Goal: Transaction & Acquisition: Purchase product/service

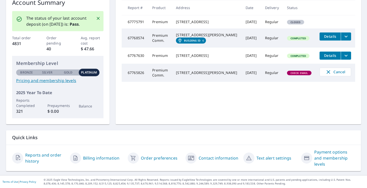
scroll to position [86, 0]
click at [154, 158] on link "Order preferences" at bounding box center [159, 159] width 37 height 6
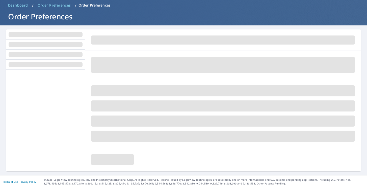
scroll to position [21, 0]
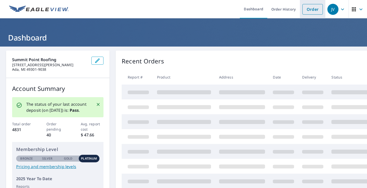
click at [309, 9] on link "Order" at bounding box center [312, 9] width 20 height 11
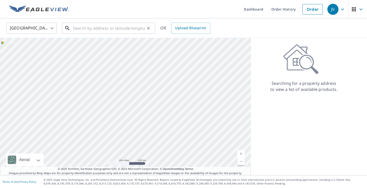
click at [96, 31] on input "text" at bounding box center [109, 28] width 72 height 14
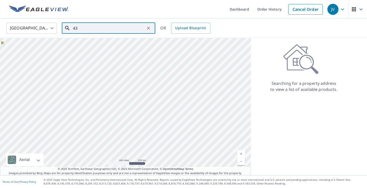
type input "4"
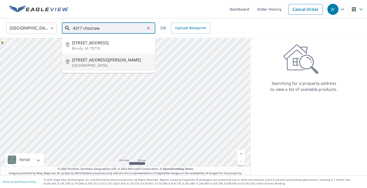
click at [91, 63] on span "[STREET_ADDRESS][PERSON_NAME]" at bounding box center [111, 60] width 79 height 6
type input "[STREET_ADDRESS]"
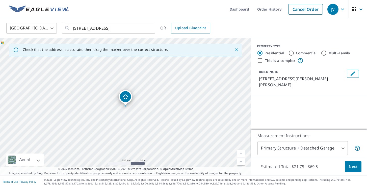
click at [352, 166] on span "Next" at bounding box center [353, 167] width 9 height 6
